Goal: Task Accomplishment & Management: Use online tool/utility

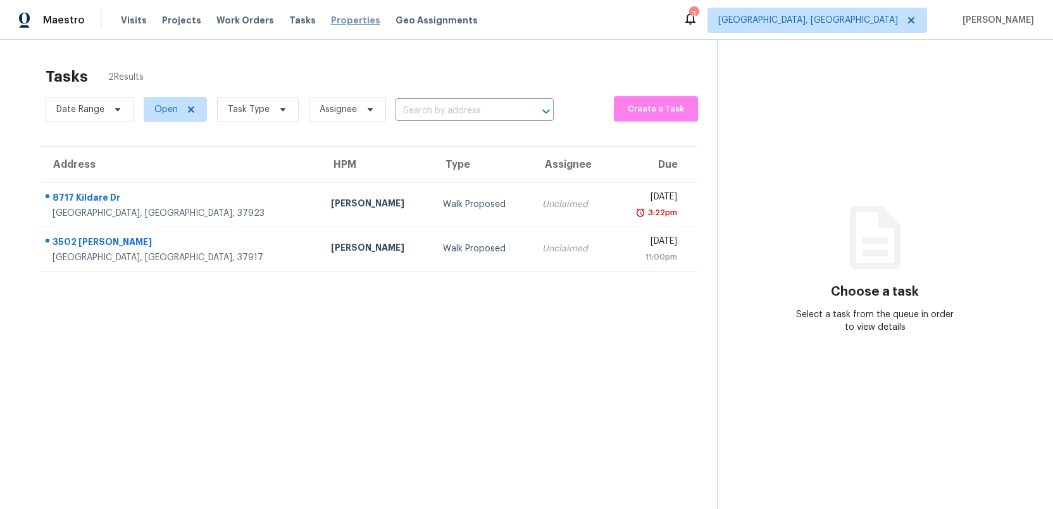
click at [332, 24] on span "Properties" at bounding box center [355, 20] width 49 height 13
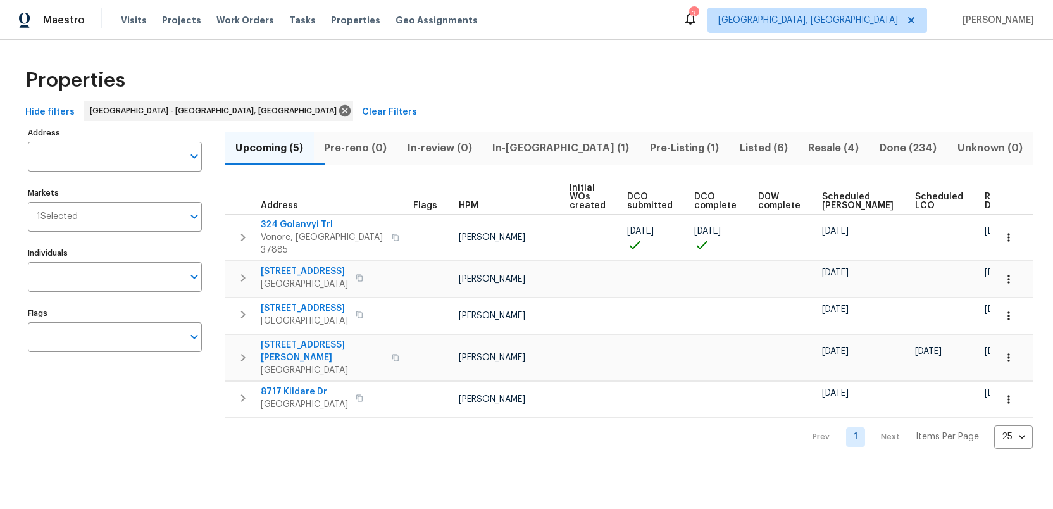
click at [662, 149] on span "Pre-Listing (1)" at bounding box center [685, 148] width 75 height 18
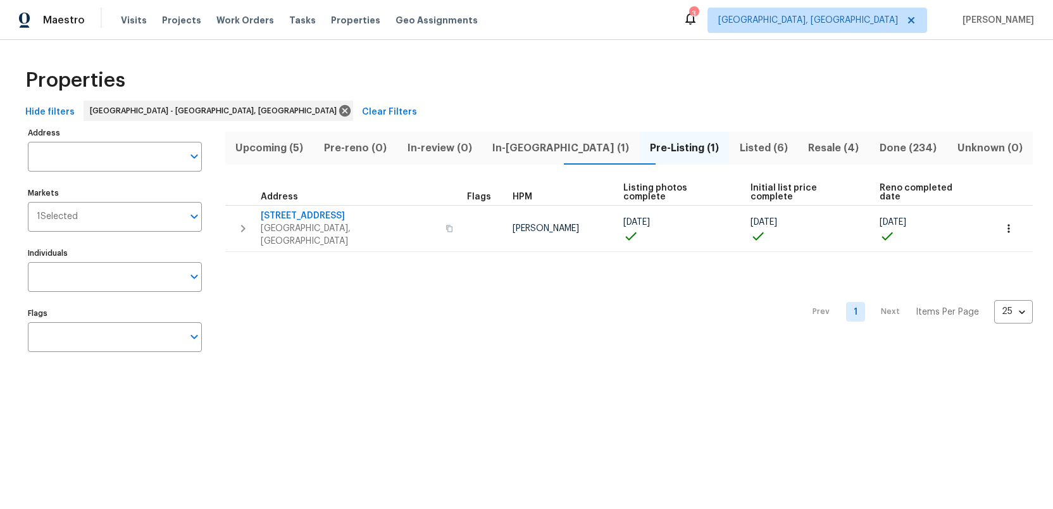
click at [737, 153] on span "Listed (6)" at bounding box center [764, 148] width 54 height 18
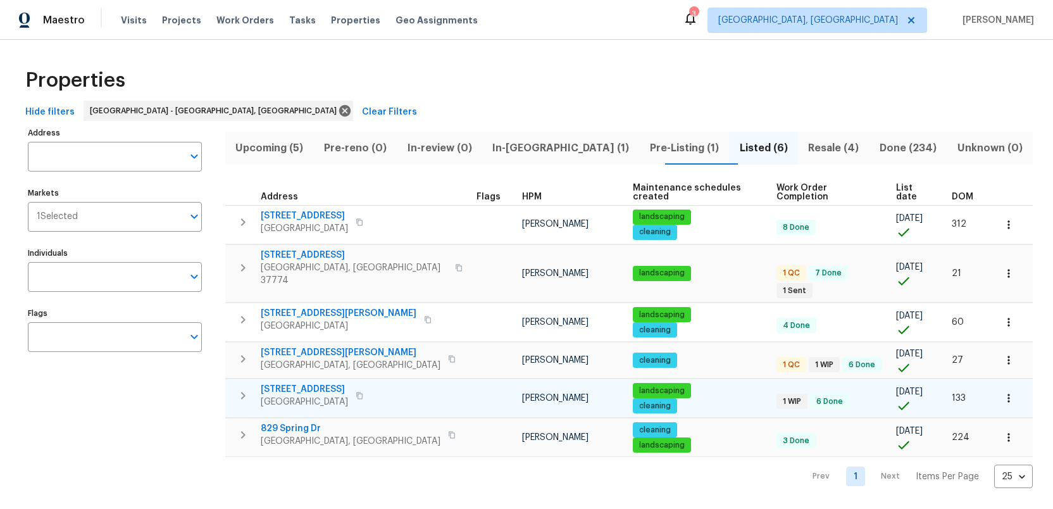
click at [241, 388] on icon "button" at bounding box center [242, 395] width 15 height 15
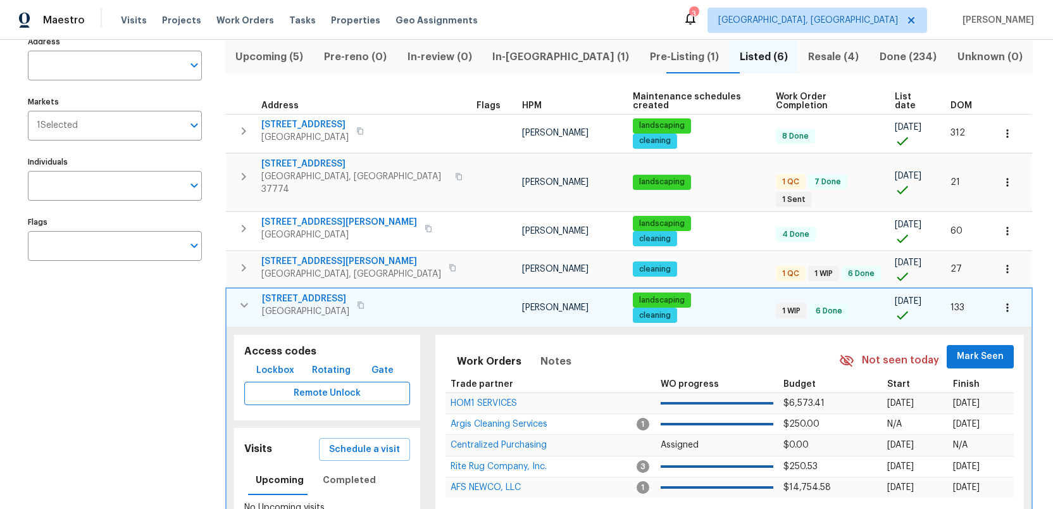
scroll to position [139, 0]
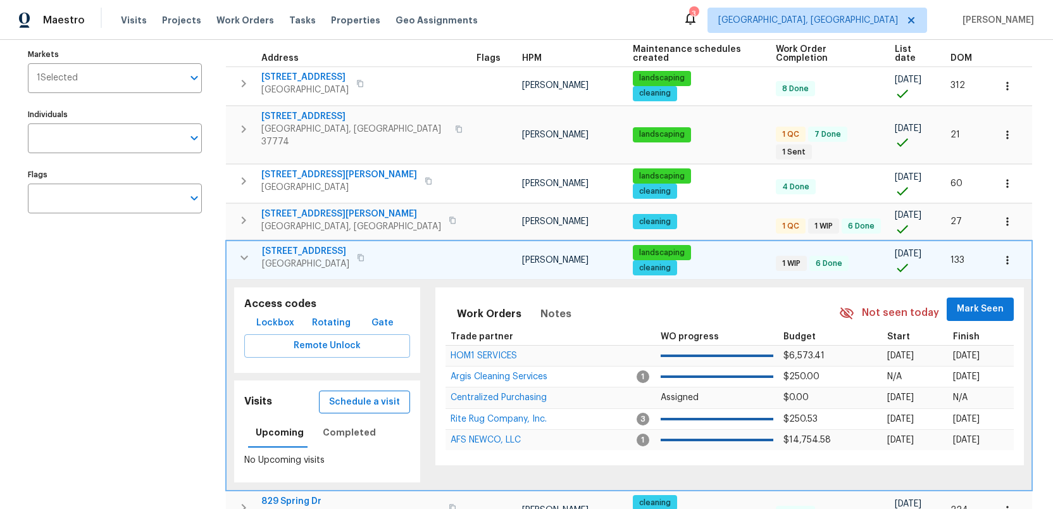
click at [346, 391] on button "Schedule a visit" at bounding box center [364, 402] width 91 height 23
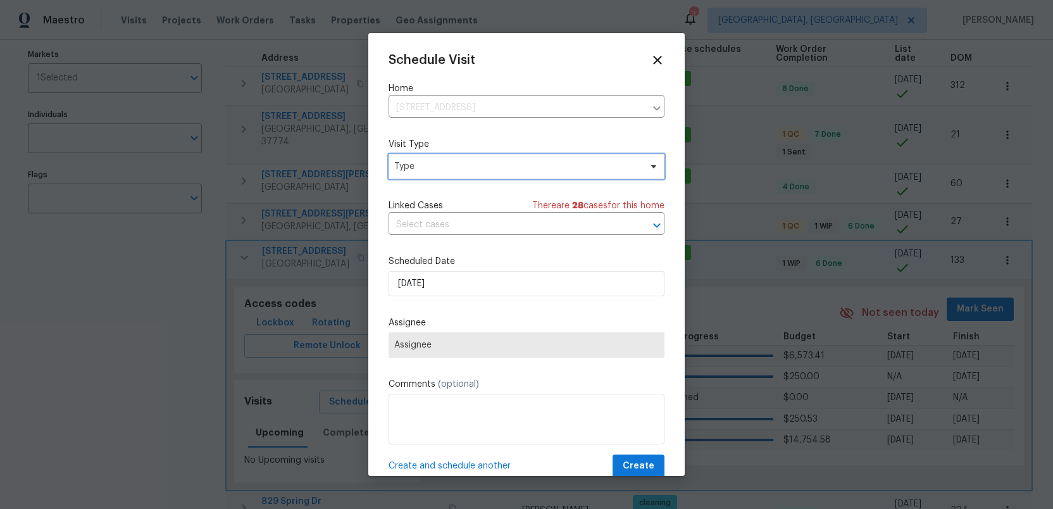
click at [428, 165] on span "Type" at bounding box center [517, 166] width 246 height 13
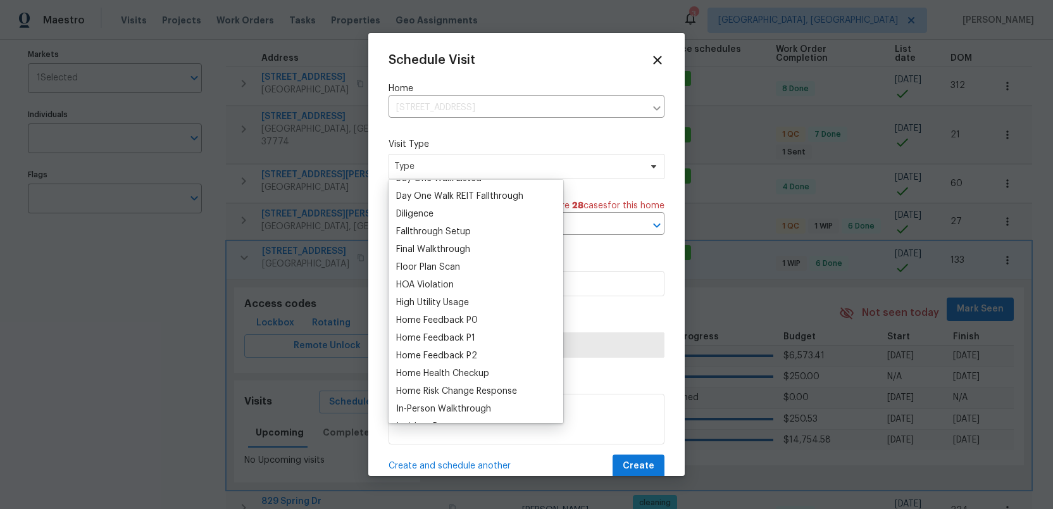
scroll to position [294, 0]
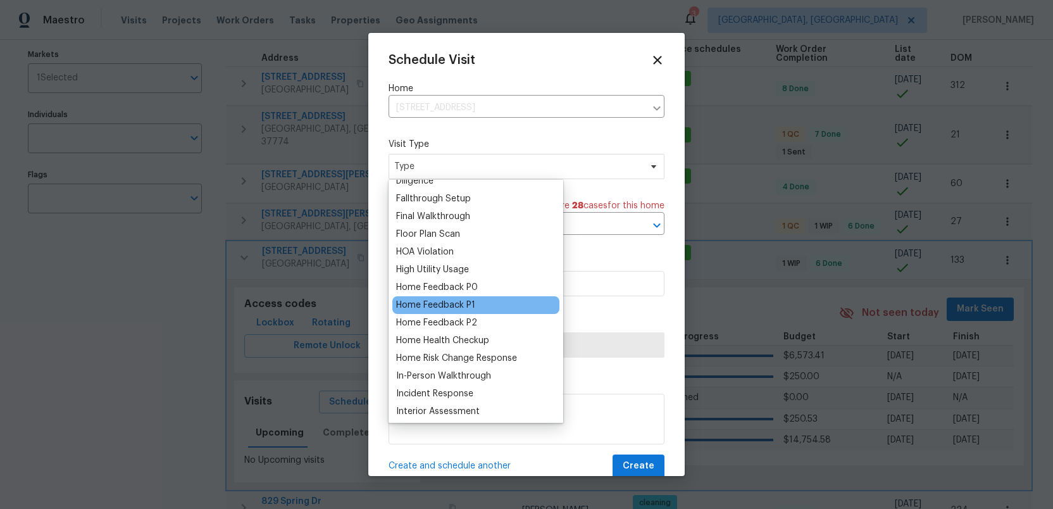
click at [438, 301] on div "Home Feedback P1" at bounding box center [435, 305] width 79 height 13
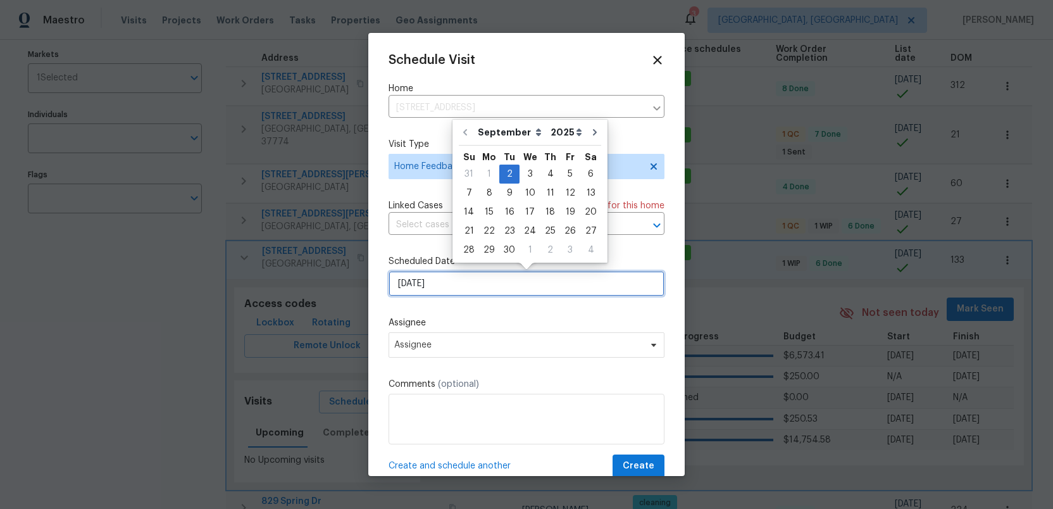
click at [449, 285] on input "[DATE]" at bounding box center [527, 283] width 276 height 25
click at [529, 168] on div "3" at bounding box center [530, 174] width 21 height 18
type input "[DATE]"
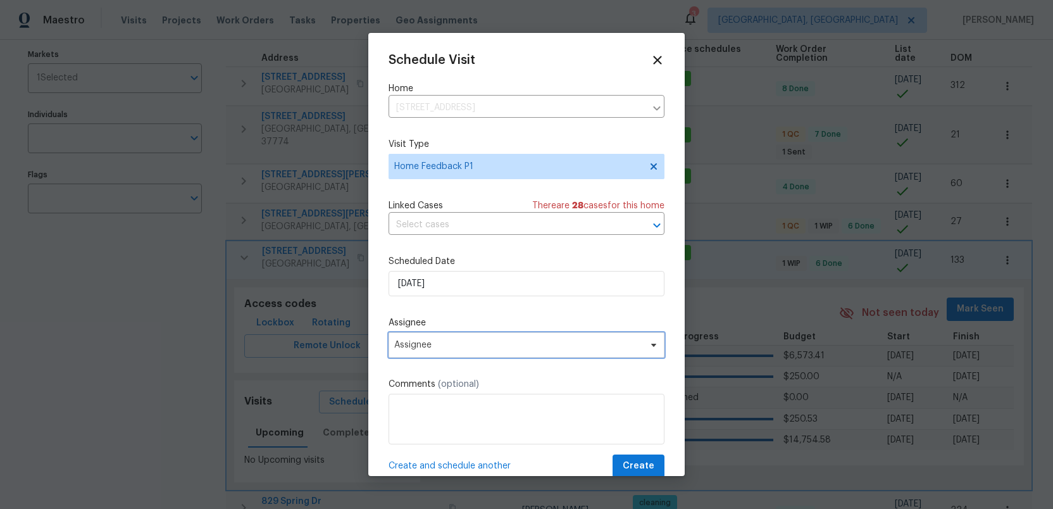
click at [436, 348] on span "Assignee" at bounding box center [518, 345] width 248 height 10
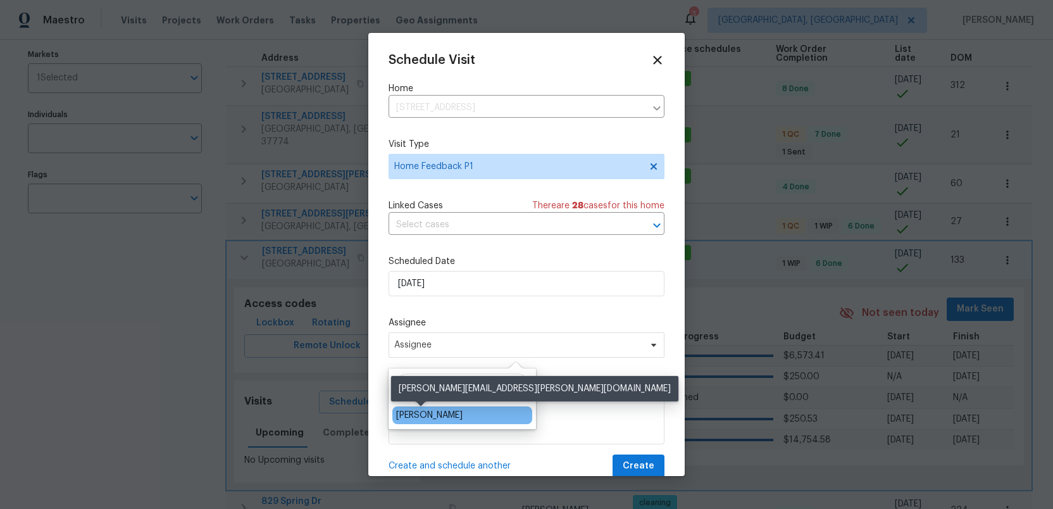
type input "tuck"
click at [417, 413] on div "[PERSON_NAME]" at bounding box center [429, 415] width 66 height 13
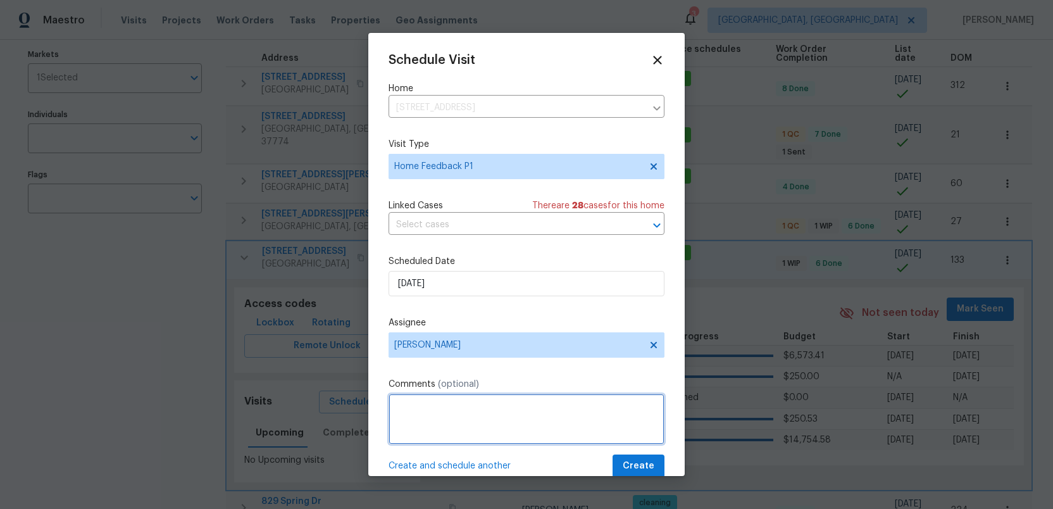
click at [417, 413] on textarea at bounding box center [527, 419] width 276 height 51
type textarea "feedback about water stains on ceiling."
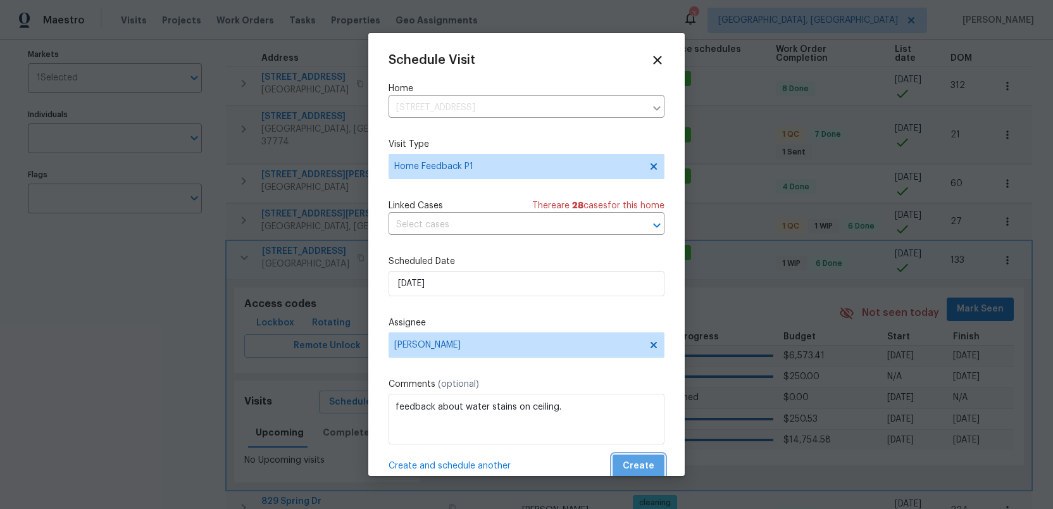
click at [641, 460] on span "Create" at bounding box center [639, 466] width 32 height 16
